Goal: Task Accomplishment & Management: Use online tool/utility

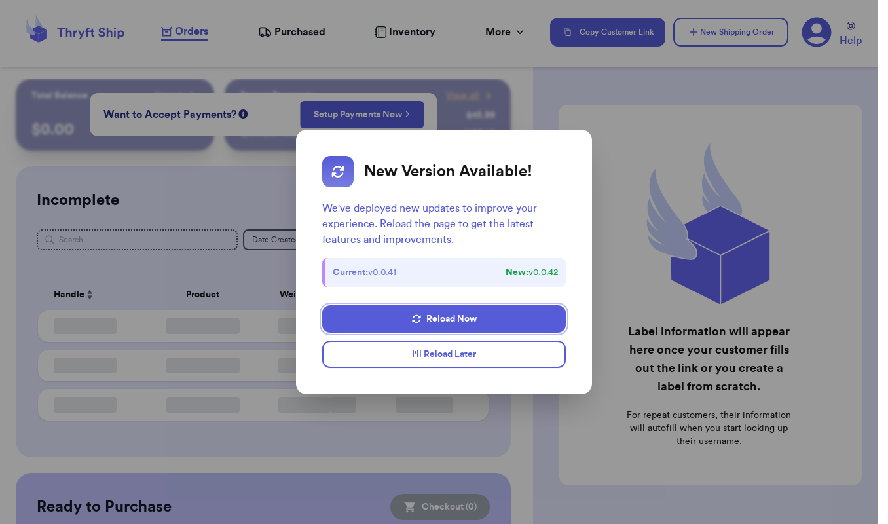
checkbox input "false"
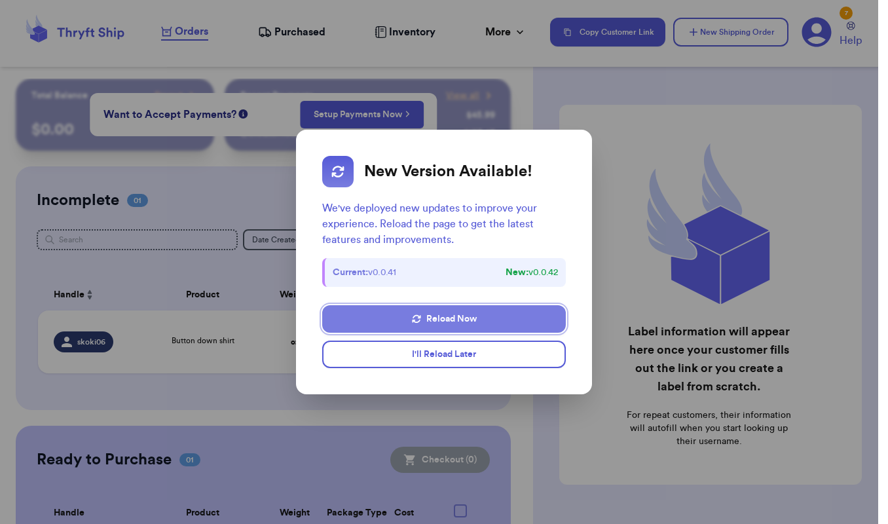
click at [457, 322] on button "Reload Now" at bounding box center [444, 319] width 244 height 28
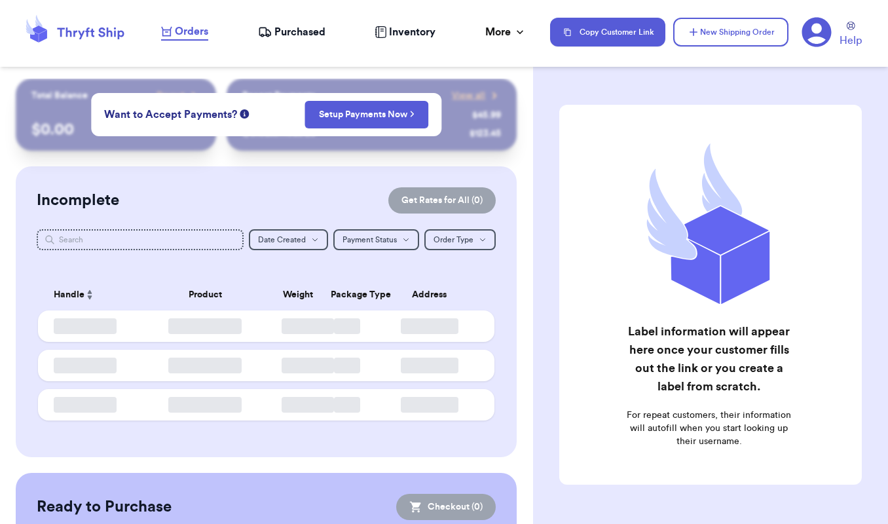
checkbox input "false"
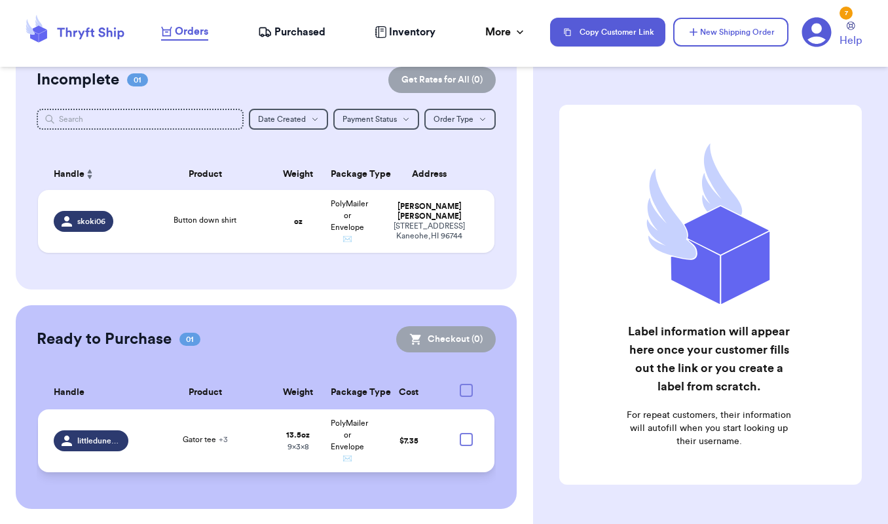
click at [101, 446] on span "littledunesndaisies" at bounding box center [98, 441] width 43 height 10
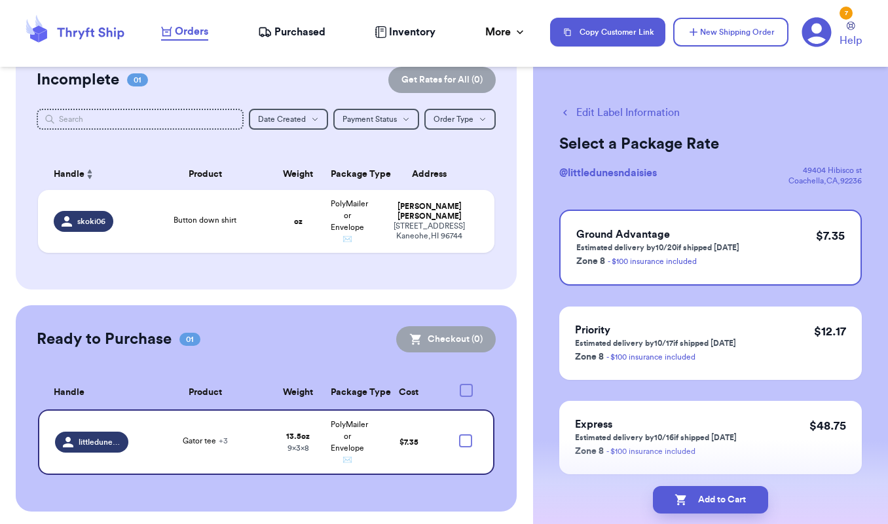
click at [592, 115] on button "Edit Label Information" at bounding box center [619, 113] width 121 height 16
select select "paid"
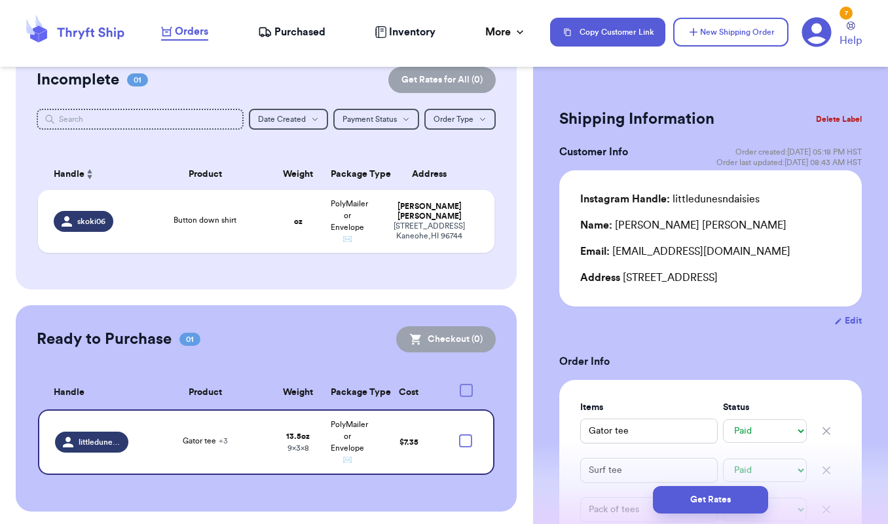
checkbox input "true"
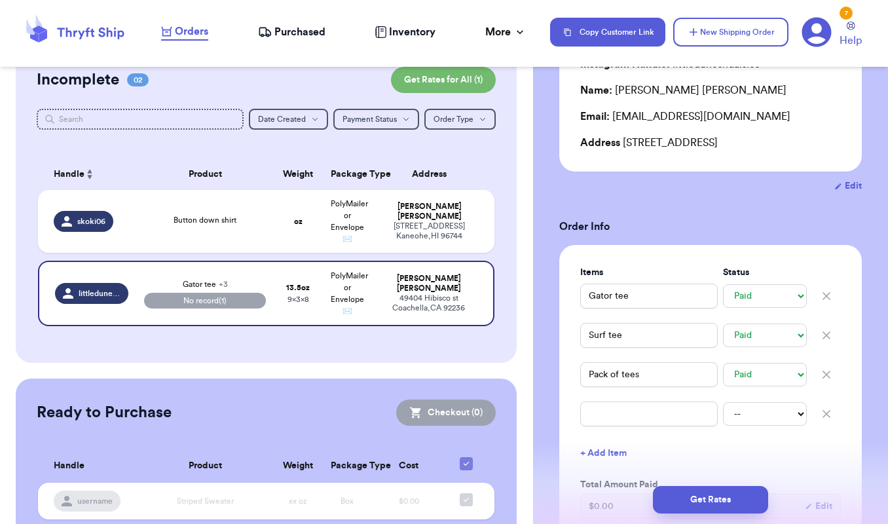
scroll to position [160, 0]
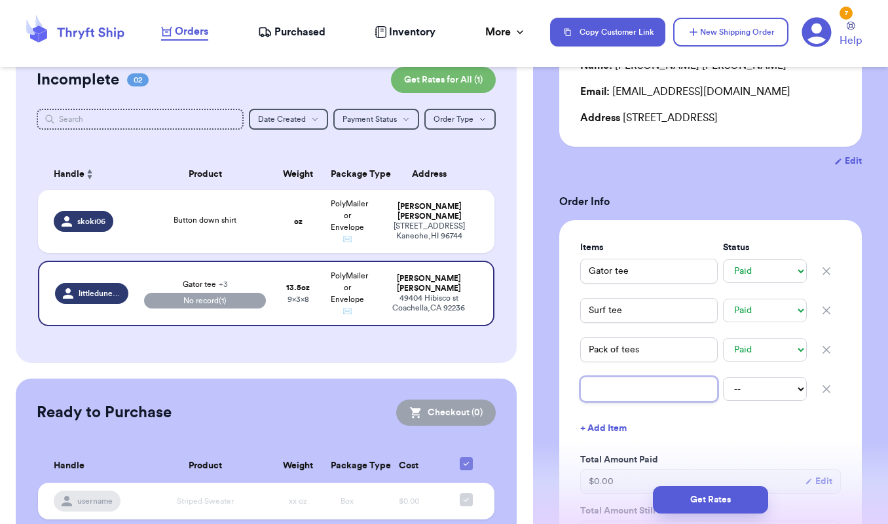
click at [646, 400] on input "text" at bounding box center [649, 389] width 138 height 25
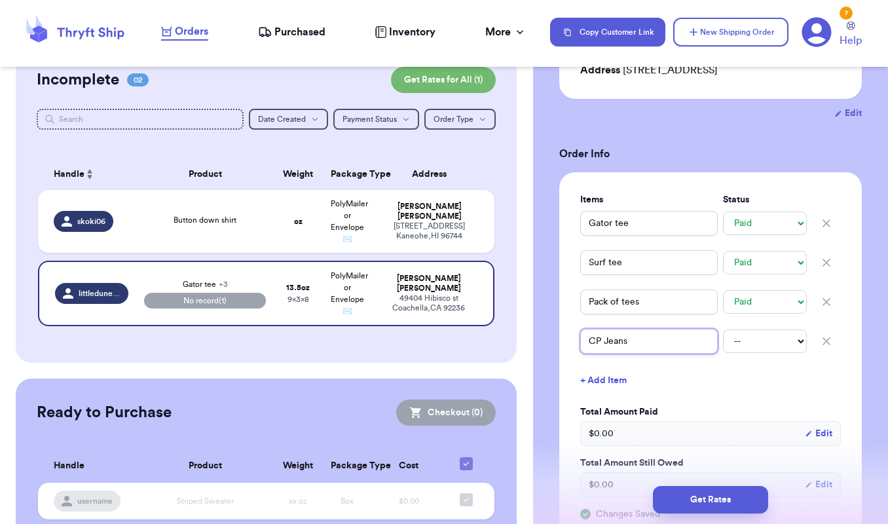
scroll to position [301, 0]
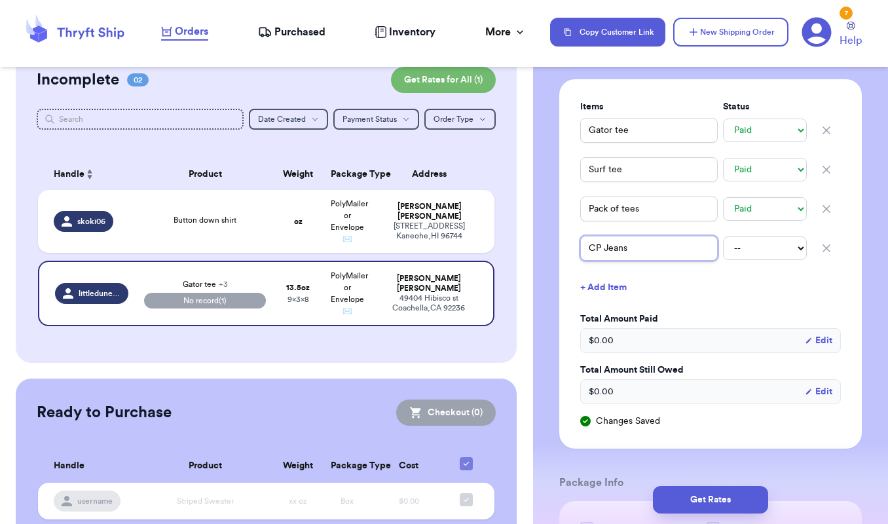
type input "CP Jeans"
click at [766, 258] on div "CP Jeans -- Paid Owes" at bounding box center [710, 248] width 261 height 29
select select "paid"
click at [734, 307] on div "Items Status Gator tee -- Paid Owes Surf tee -- Paid Owes Pack of tees -- Paid …" at bounding box center [710, 264] width 261 height 328
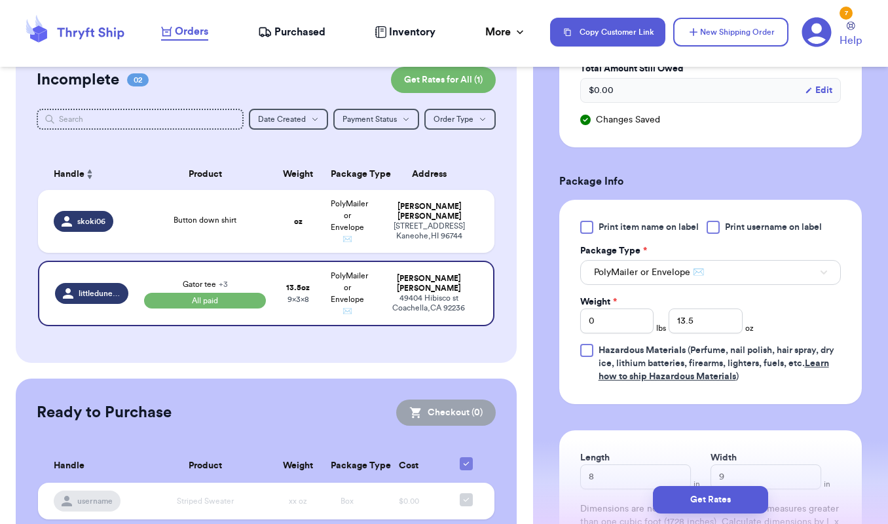
scroll to position [654, 0]
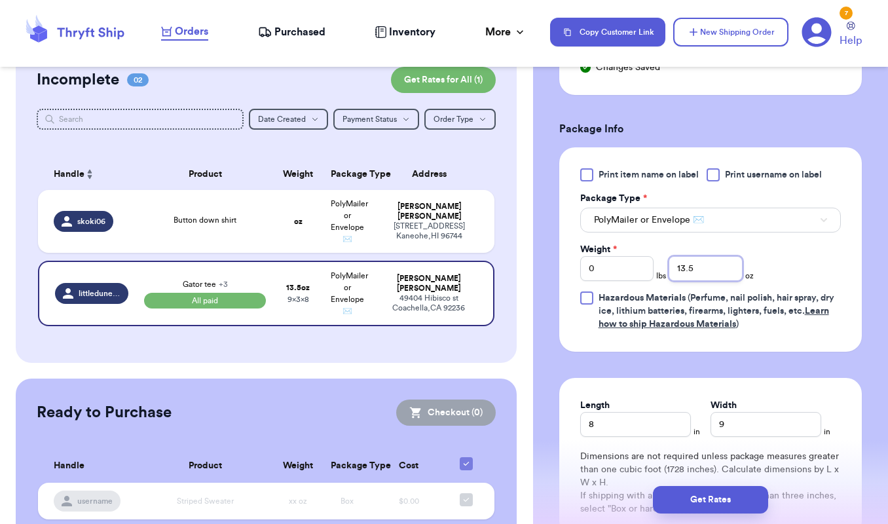
click at [711, 269] on input "13.5" at bounding box center [706, 268] width 74 height 25
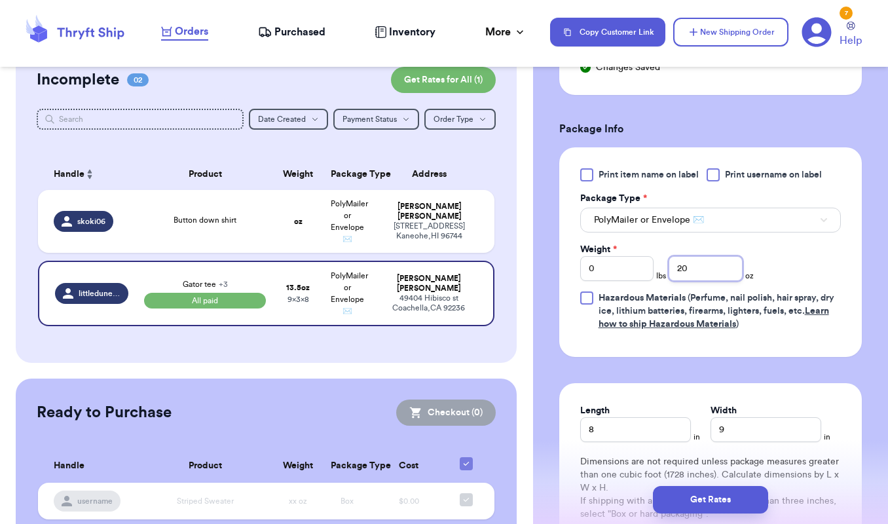
type input "20"
click at [810, 274] on div "Print item name on label Print username on label Package Type * PolyMailer or E…" at bounding box center [710, 249] width 261 height 162
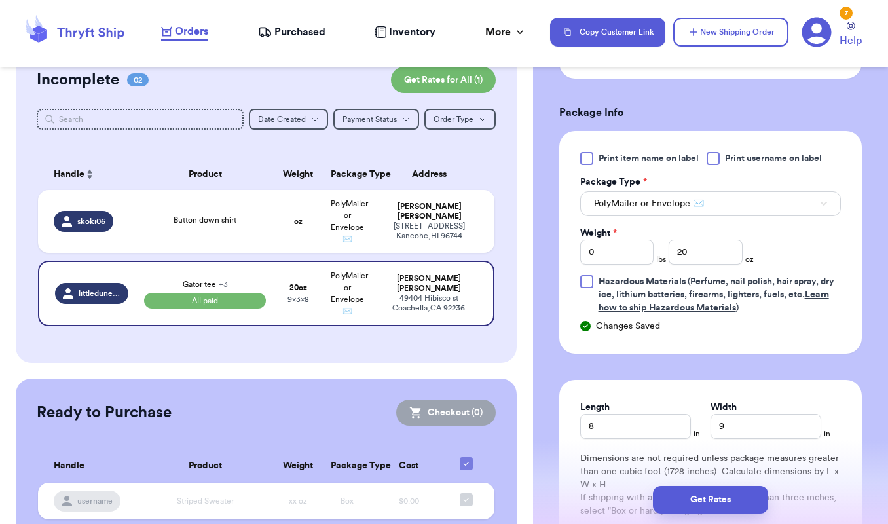
scroll to position [684, 0]
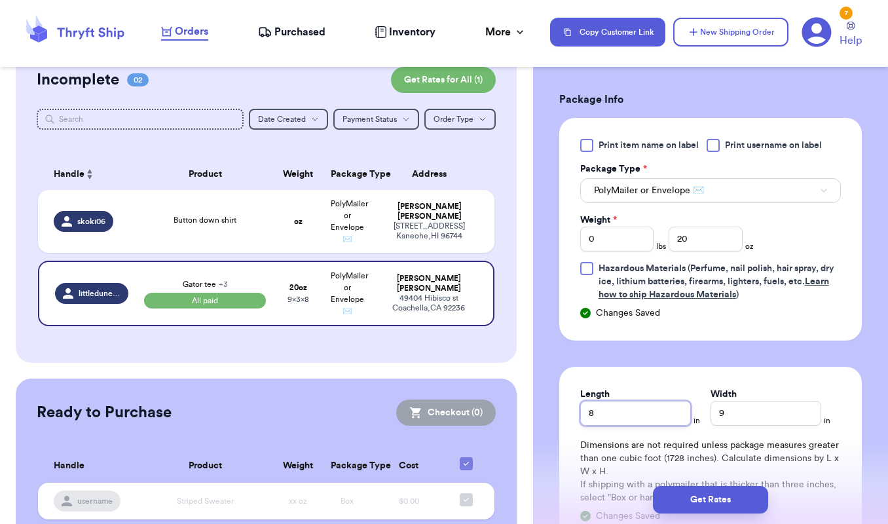
click at [652, 413] on input "8" at bounding box center [635, 413] width 111 height 25
type input "10"
click at [761, 421] on input "9" at bounding box center [766, 413] width 111 height 25
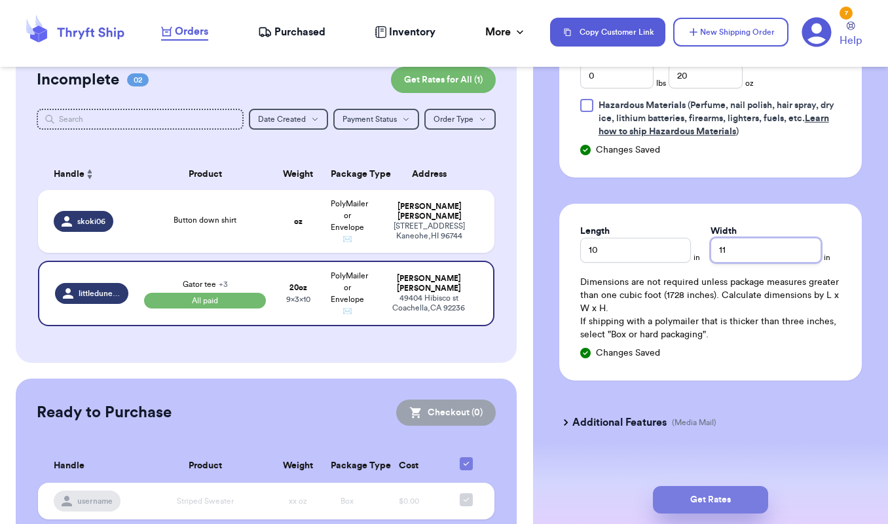
type input "11"
click at [718, 497] on button "Get Rates" at bounding box center [710, 500] width 115 height 28
type input "1"
type input "4"
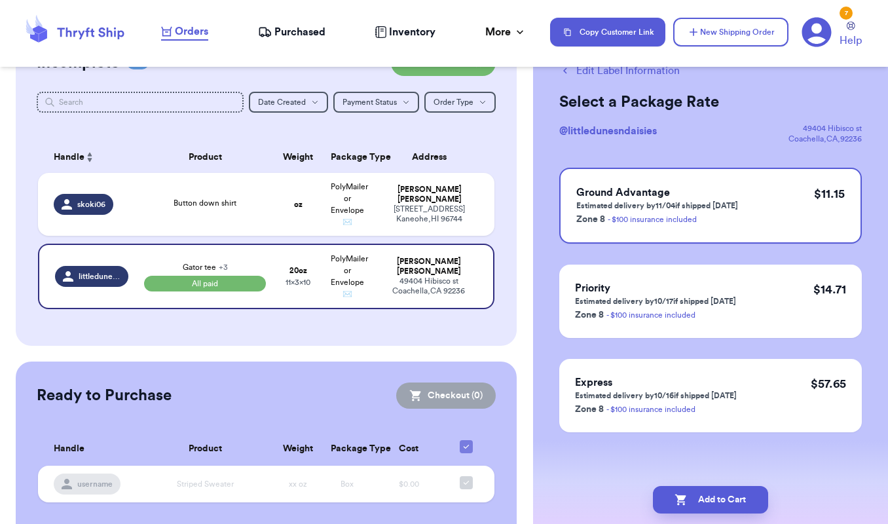
scroll to position [42, 0]
click at [730, 504] on button "Add to Cart" at bounding box center [710, 500] width 115 height 28
checkbox input "true"
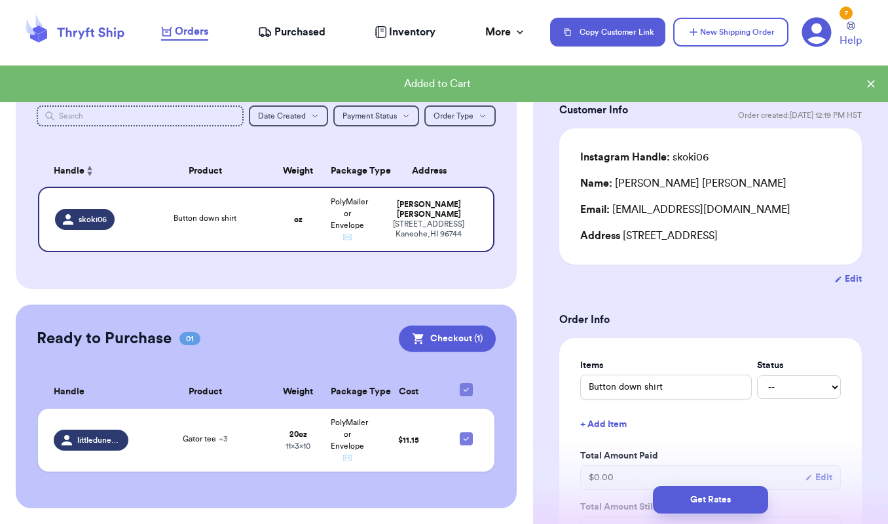
scroll to position [123, 0]
